Goal: Find specific page/section: Find specific page/section

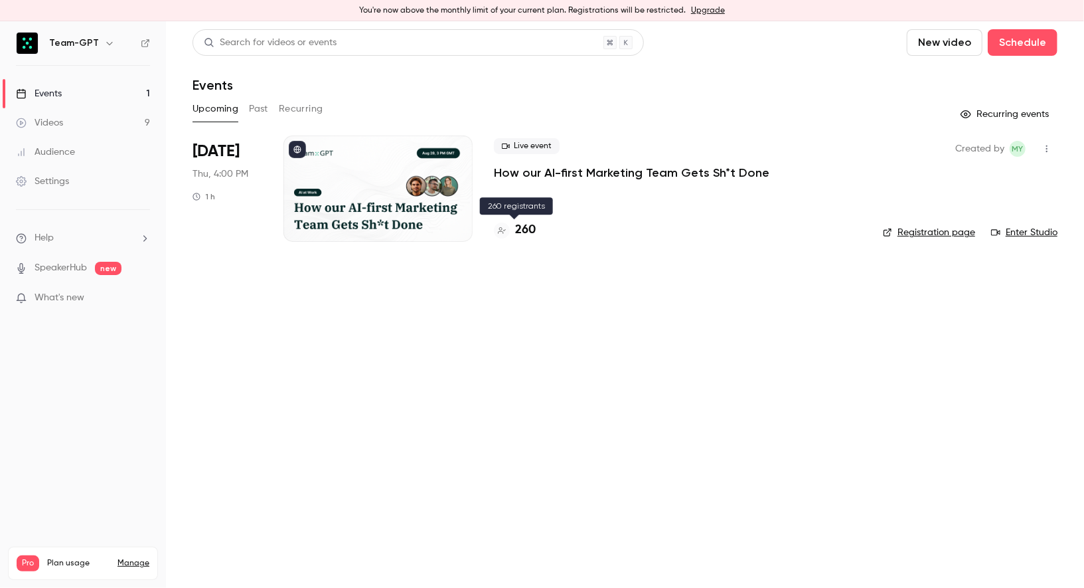
click at [529, 234] on h4 "260" at bounding box center [525, 230] width 21 height 18
